Goal: Information Seeking & Learning: Learn about a topic

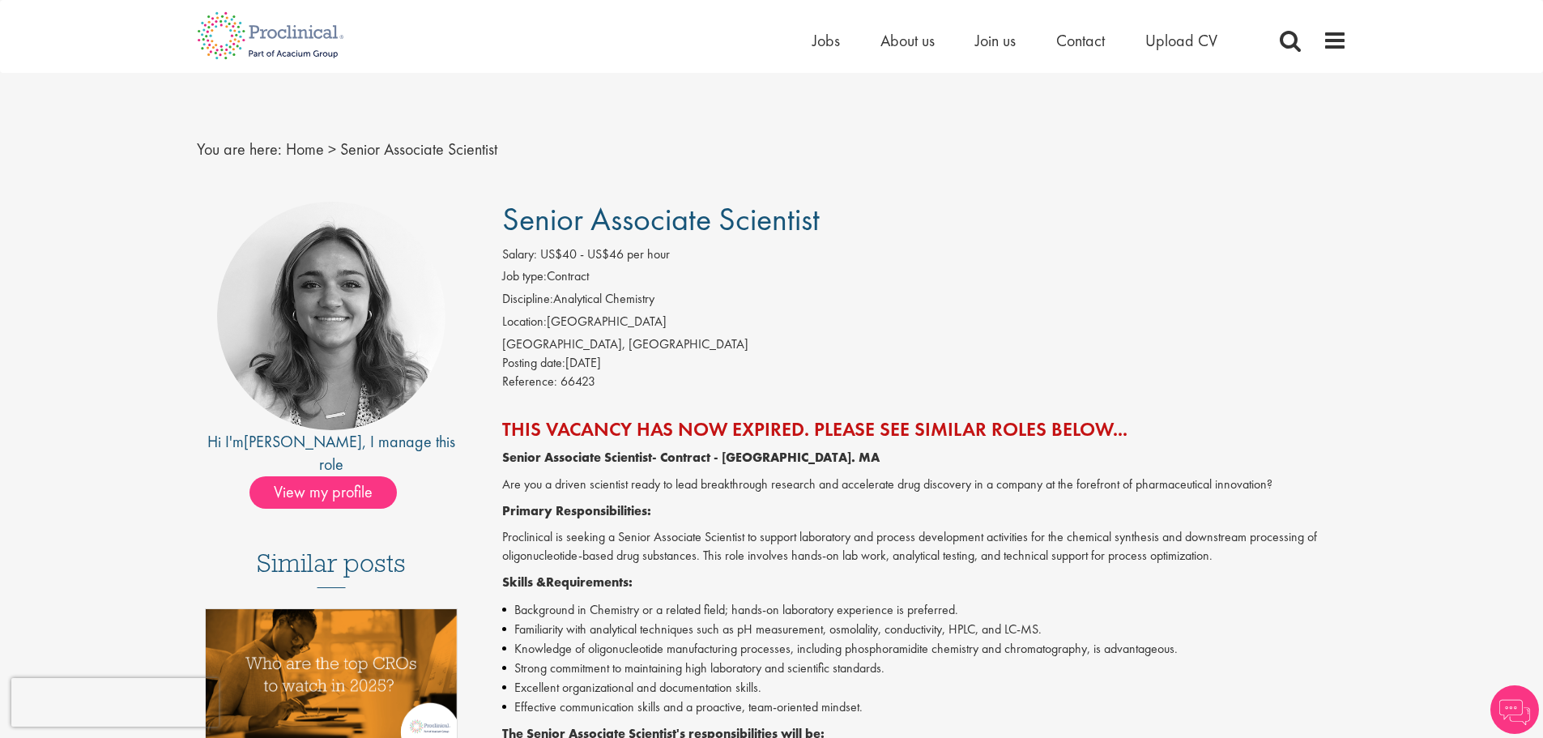
click at [838, 428] on h2 "This vacancy has now expired. Please see similar roles below..." at bounding box center [924, 429] width 845 height 21
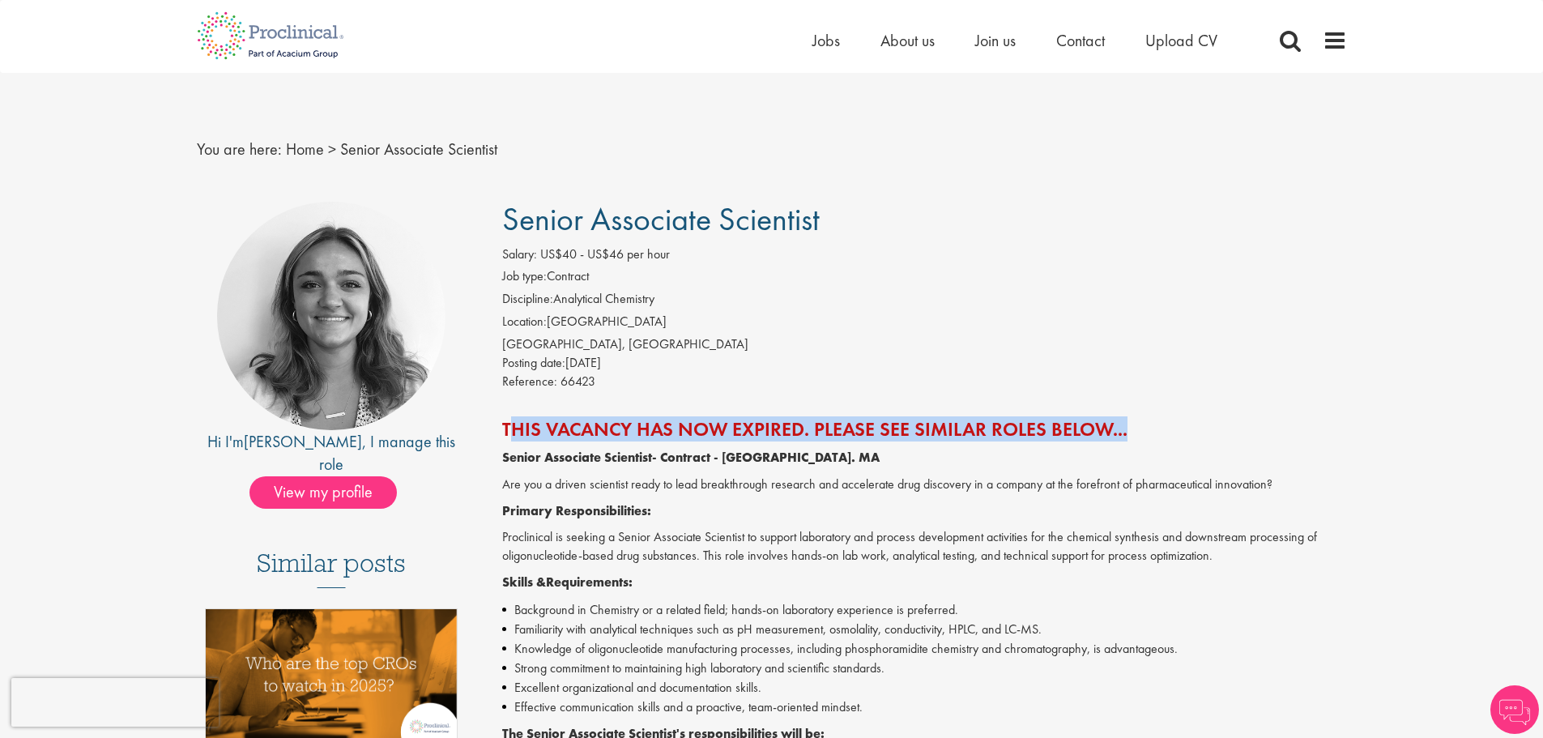
click at [838, 428] on h2 "This vacancy has now expired. Please see similar roles below..." at bounding box center [924, 429] width 845 height 21
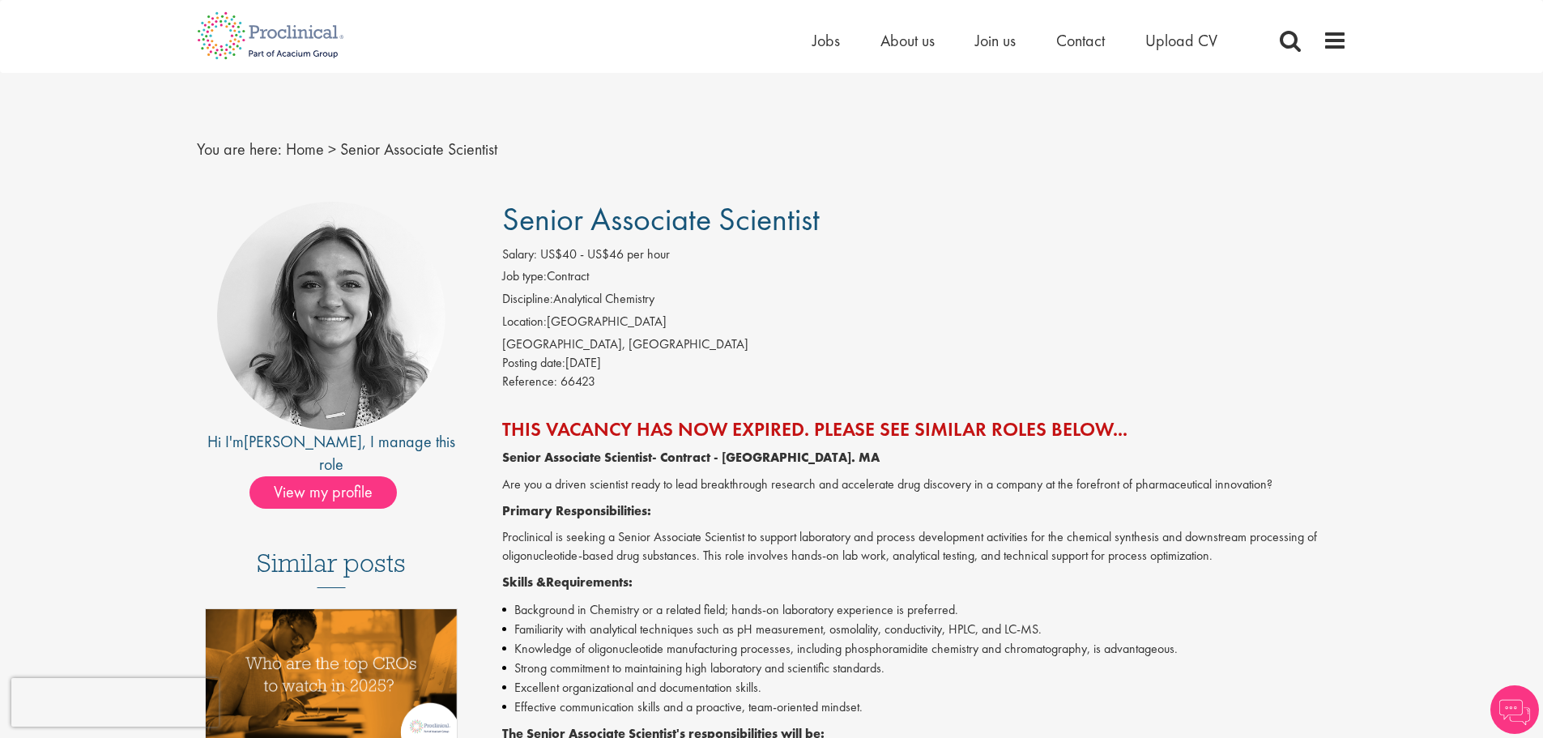
click at [887, 544] on p "Proclinical is seeking a Senior Associate Scientist to support laboratory and p…" at bounding box center [924, 546] width 845 height 37
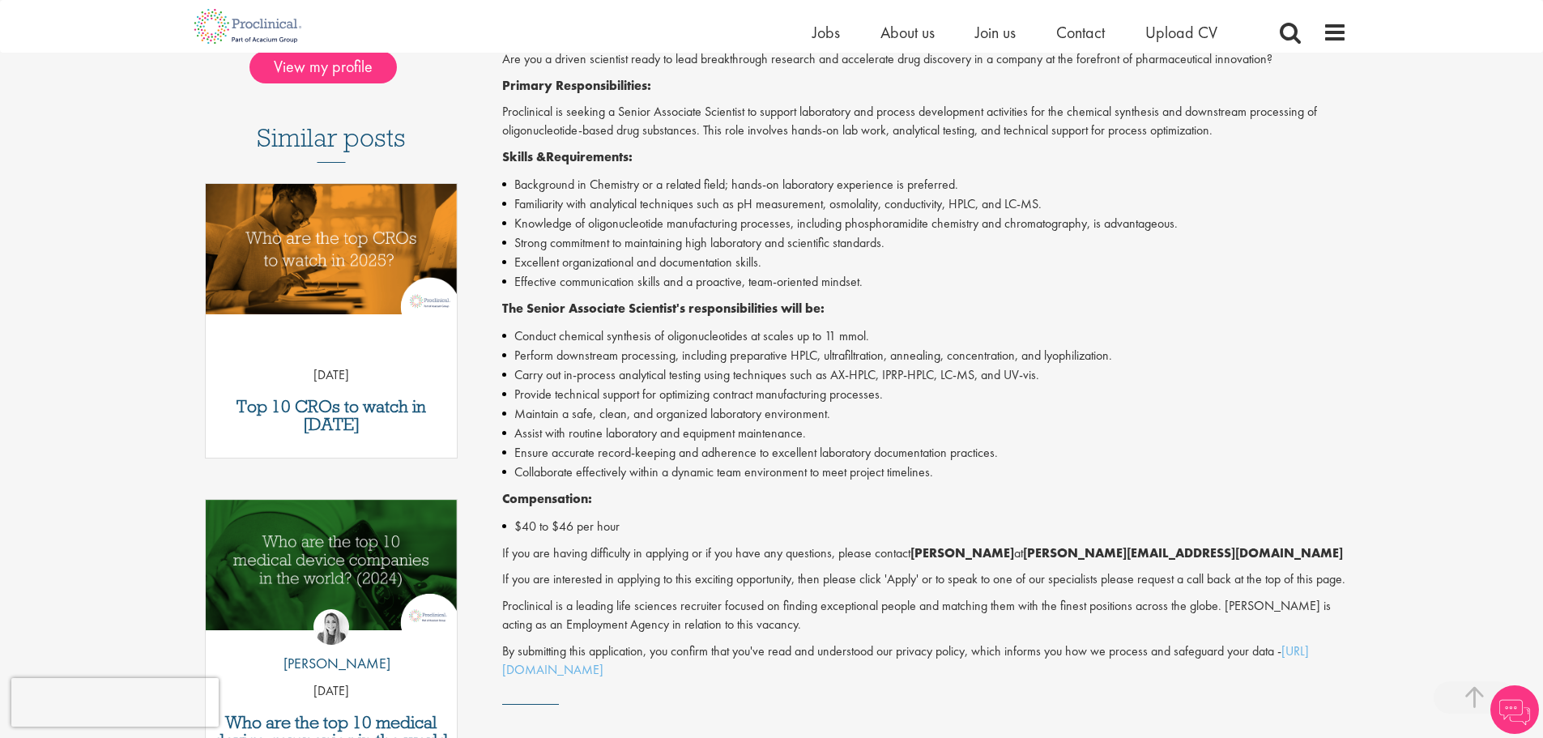
scroll to position [945, 0]
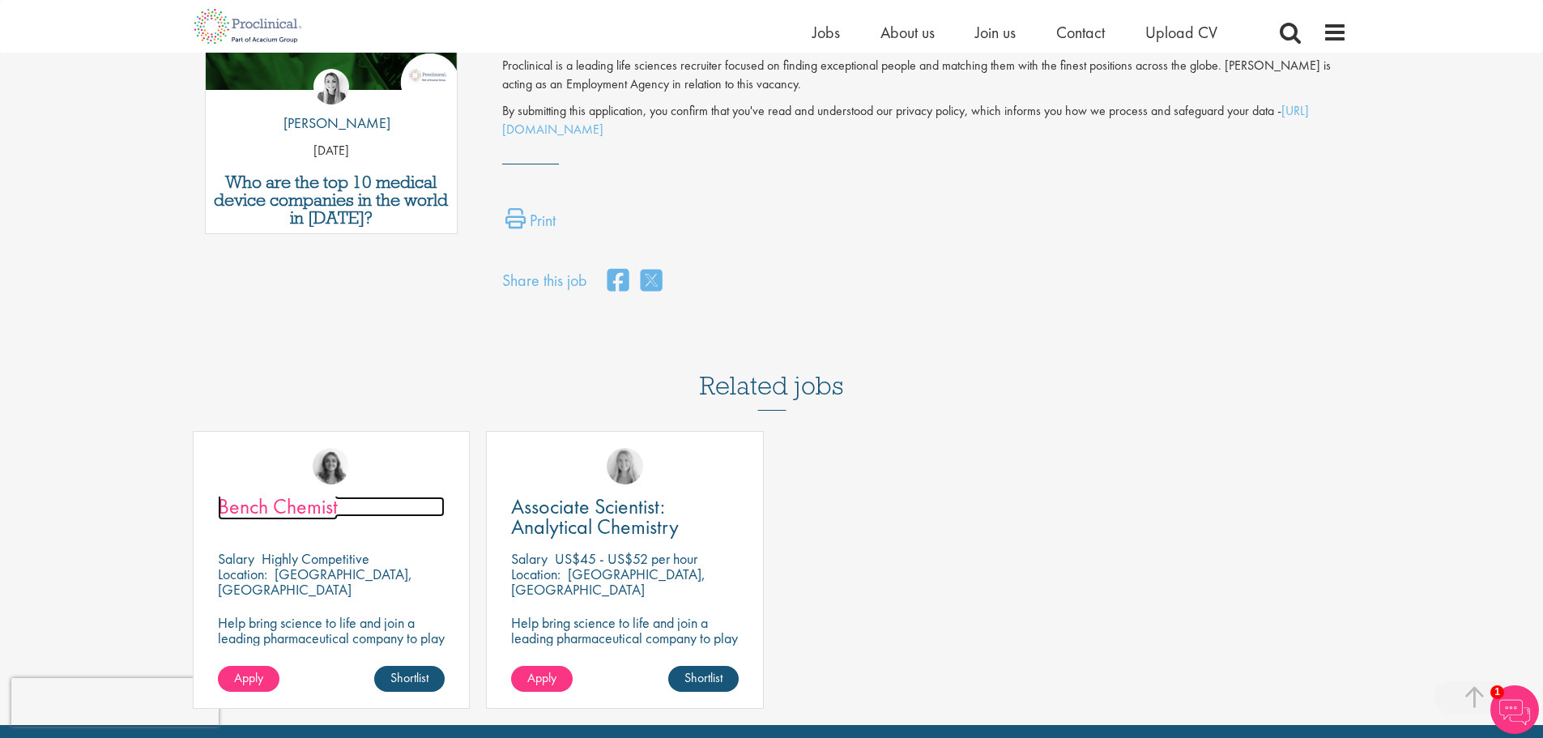
click at [292, 501] on span "Bench Chemist" at bounding box center [278, 506] width 120 height 28
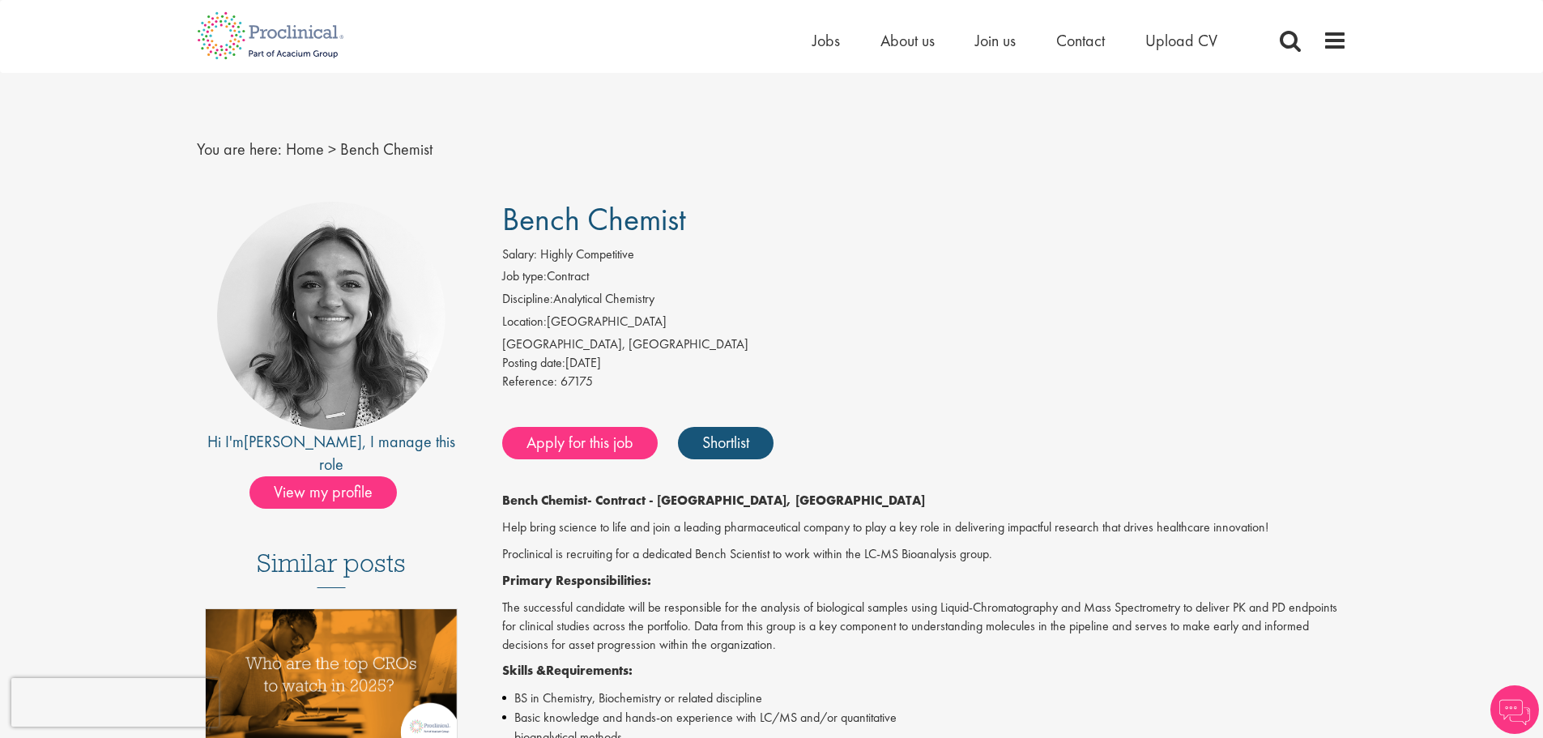
drag, startPoint x: 662, startPoint y: 366, endPoint x: 799, endPoint y: 360, distance: 137.0
click at [863, 348] on div "[GEOGRAPHIC_DATA], [GEOGRAPHIC_DATA]" at bounding box center [924, 344] width 845 height 19
